Goal: Browse casually: Explore the website without a specific task or goal

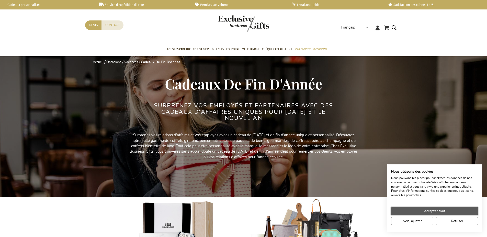
click at [437, 209] on span "Accepter tout" at bounding box center [434, 211] width 21 height 5
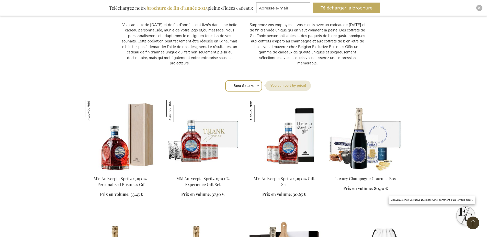
scroll to position [375, 0]
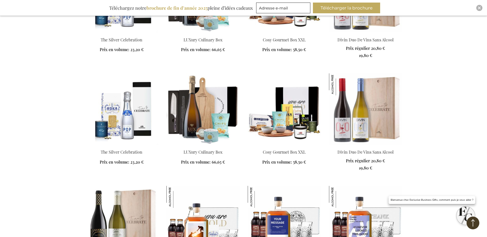
scroll to position [938, 0]
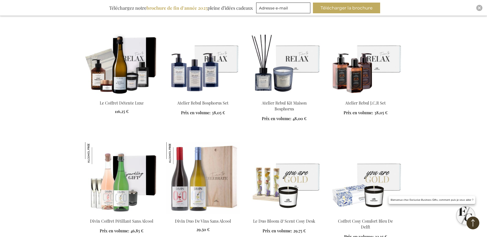
scroll to position [1970, 0]
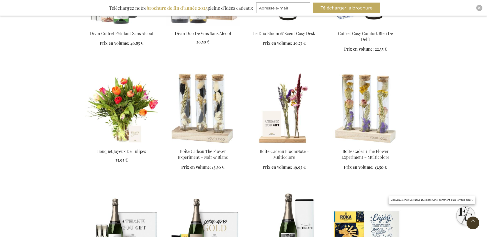
scroll to position [2158, 0]
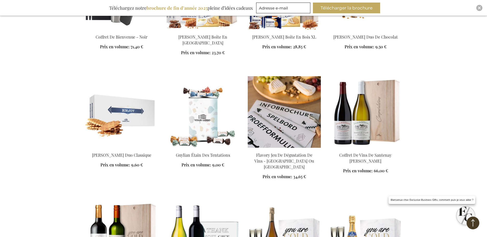
scroll to position [2814, 0]
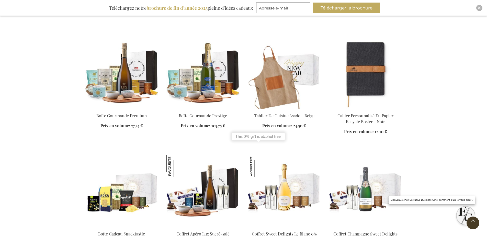
scroll to position [3108, 0]
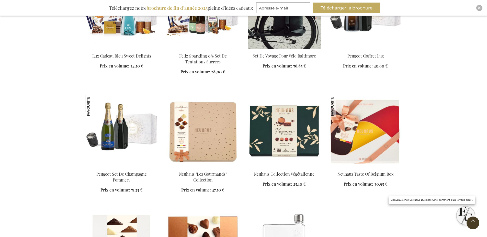
scroll to position [3671, 0]
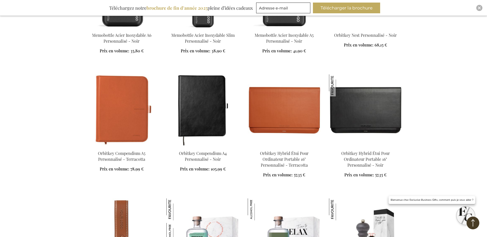
scroll to position [4140, 0]
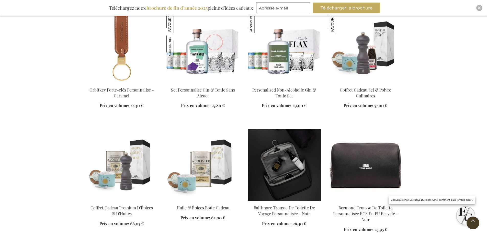
scroll to position [4328, 0]
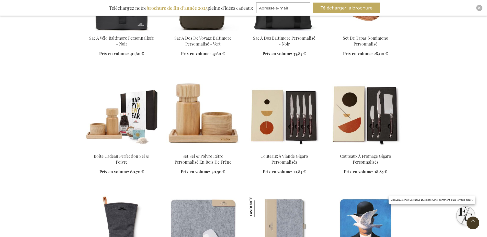
scroll to position [4395, 0]
